Goal: Register for event/course

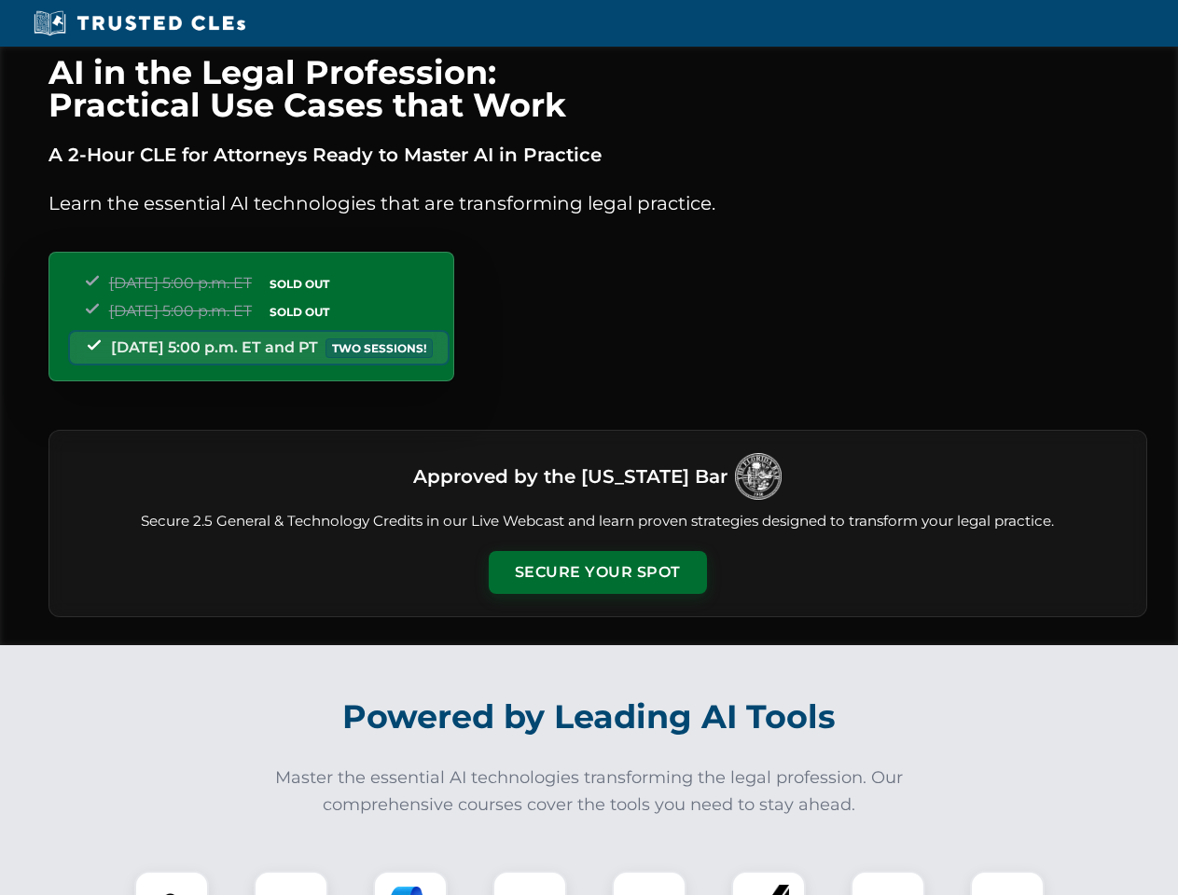
click at [597, 573] on button "Secure Your Spot" at bounding box center [598, 572] width 218 height 43
click at [172, 883] on img at bounding box center [172, 908] width 54 height 54
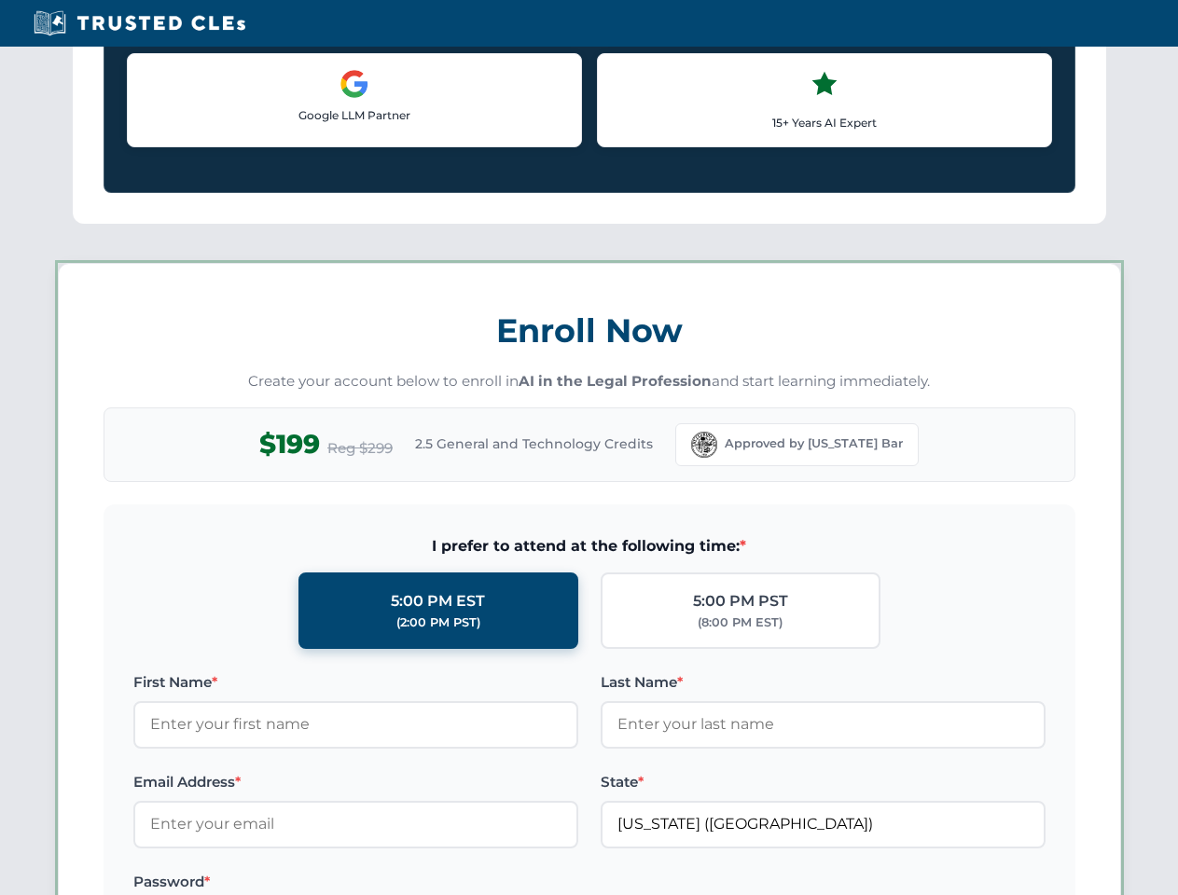
click at [410, 883] on label "Password *" at bounding box center [355, 882] width 445 height 22
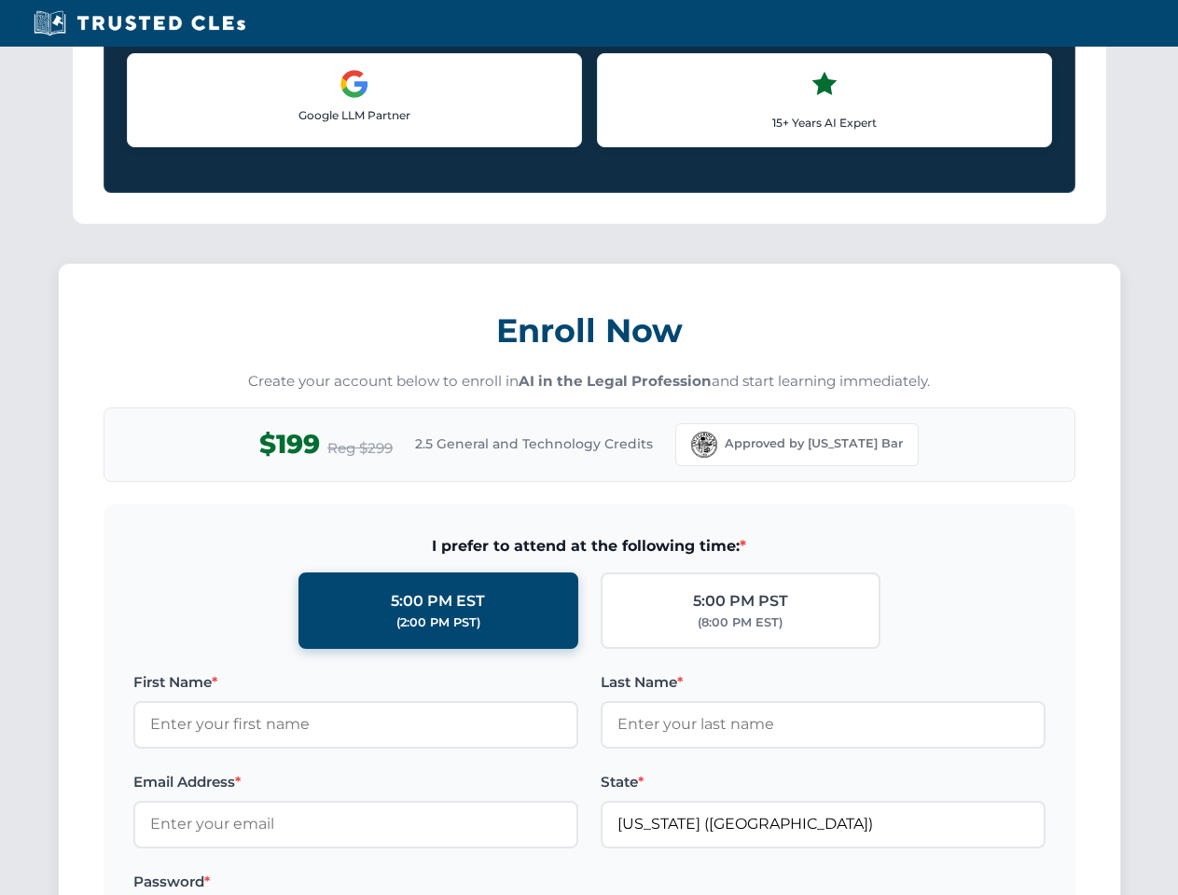
scroll to position [1831, 0]
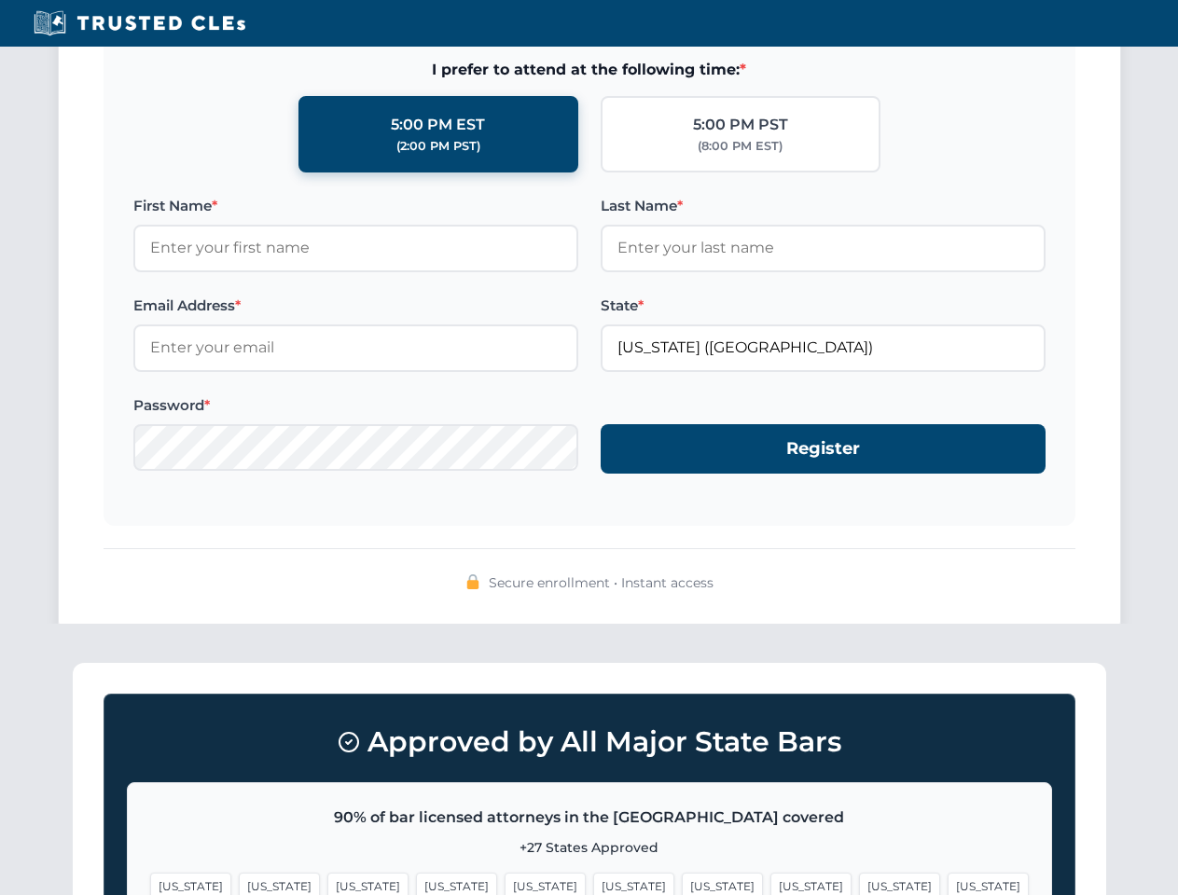
click at [859, 883] on span "[US_STATE]" at bounding box center [899, 886] width 81 height 27
